Goal: Information Seeking & Learning: Find specific fact

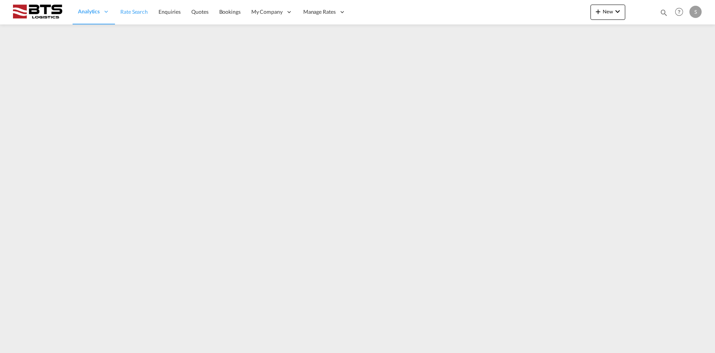
click at [149, 15] on link "Rate Search" at bounding box center [134, 12] width 38 height 25
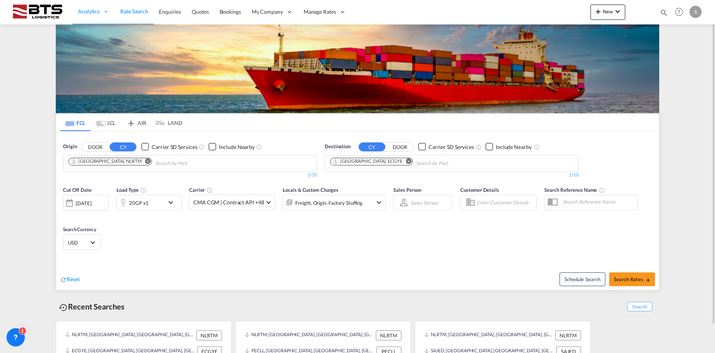
click at [145, 162] on md-icon "Remove" at bounding box center [148, 161] width 6 height 6
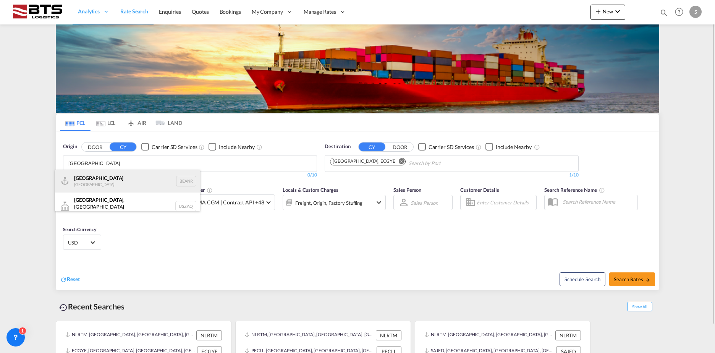
type input "[GEOGRAPHIC_DATA]"
click at [120, 182] on div "Antwerp [GEOGRAPHIC_DATA] BEANR" at bounding box center [127, 181] width 145 height 23
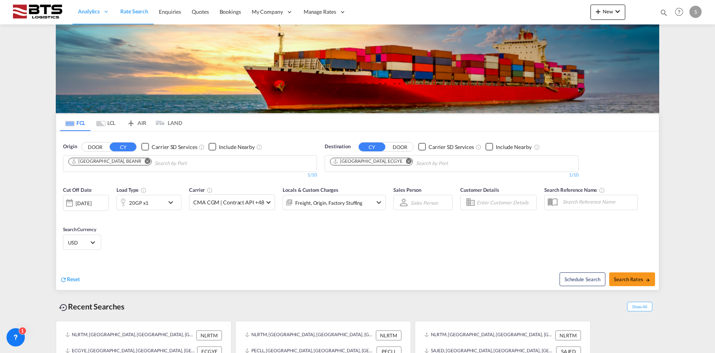
click at [406, 162] on md-icon "Remove" at bounding box center [409, 161] width 6 height 6
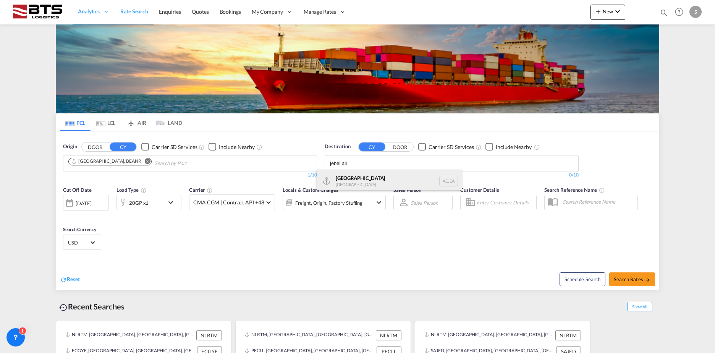
type input "jebel ali"
click at [363, 179] on div "[GEOGRAPHIC_DATA] [GEOGRAPHIC_DATA]" at bounding box center [389, 181] width 145 height 23
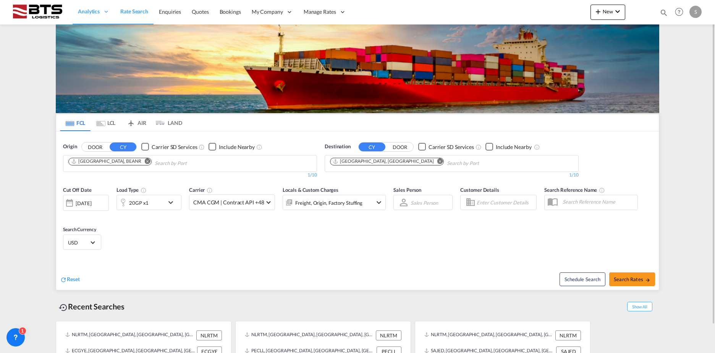
click at [150, 203] on div "20GP x1" at bounding box center [140, 202] width 47 height 15
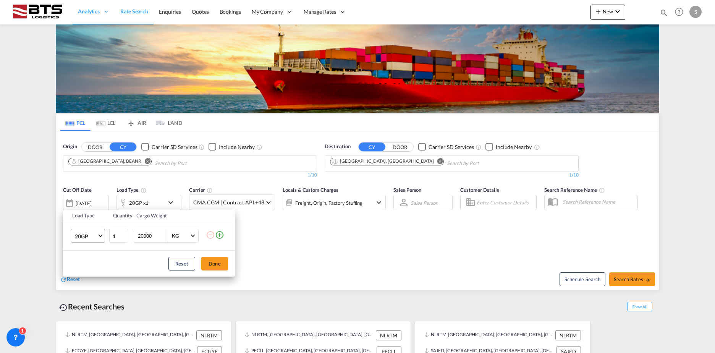
click at [91, 242] on md-select-value "20GP" at bounding box center [89, 235] width 31 height 13
click at [91, 271] on md-option "40HC" at bounding box center [95, 273] width 52 height 18
click at [215, 262] on button "Done" at bounding box center [214, 264] width 27 height 14
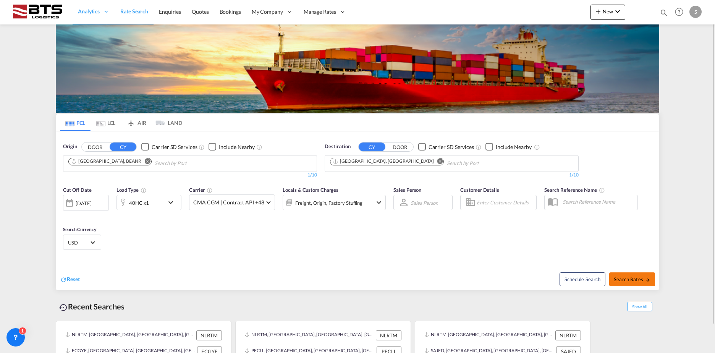
click at [629, 279] on span "Search Rates" at bounding box center [632, 279] width 37 height 6
type input "BEANR to AEJEA / [DATE]"
